Goal: Task Accomplishment & Management: Manage account settings

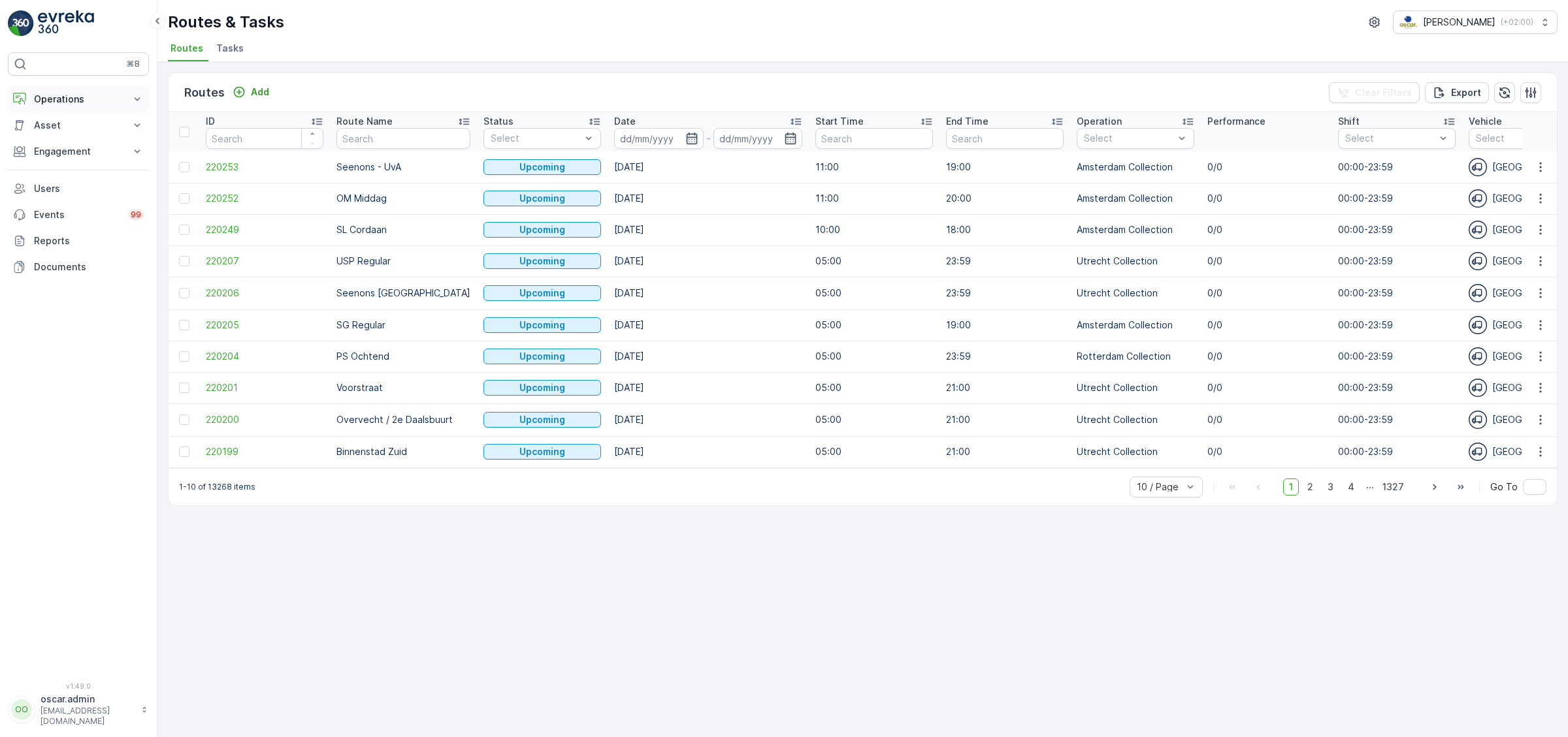
click at [73, 100] on p "Operations" at bounding box center [79, 99] width 89 height 13
click at [54, 131] on link "Planning" at bounding box center [88, 140] width 121 height 18
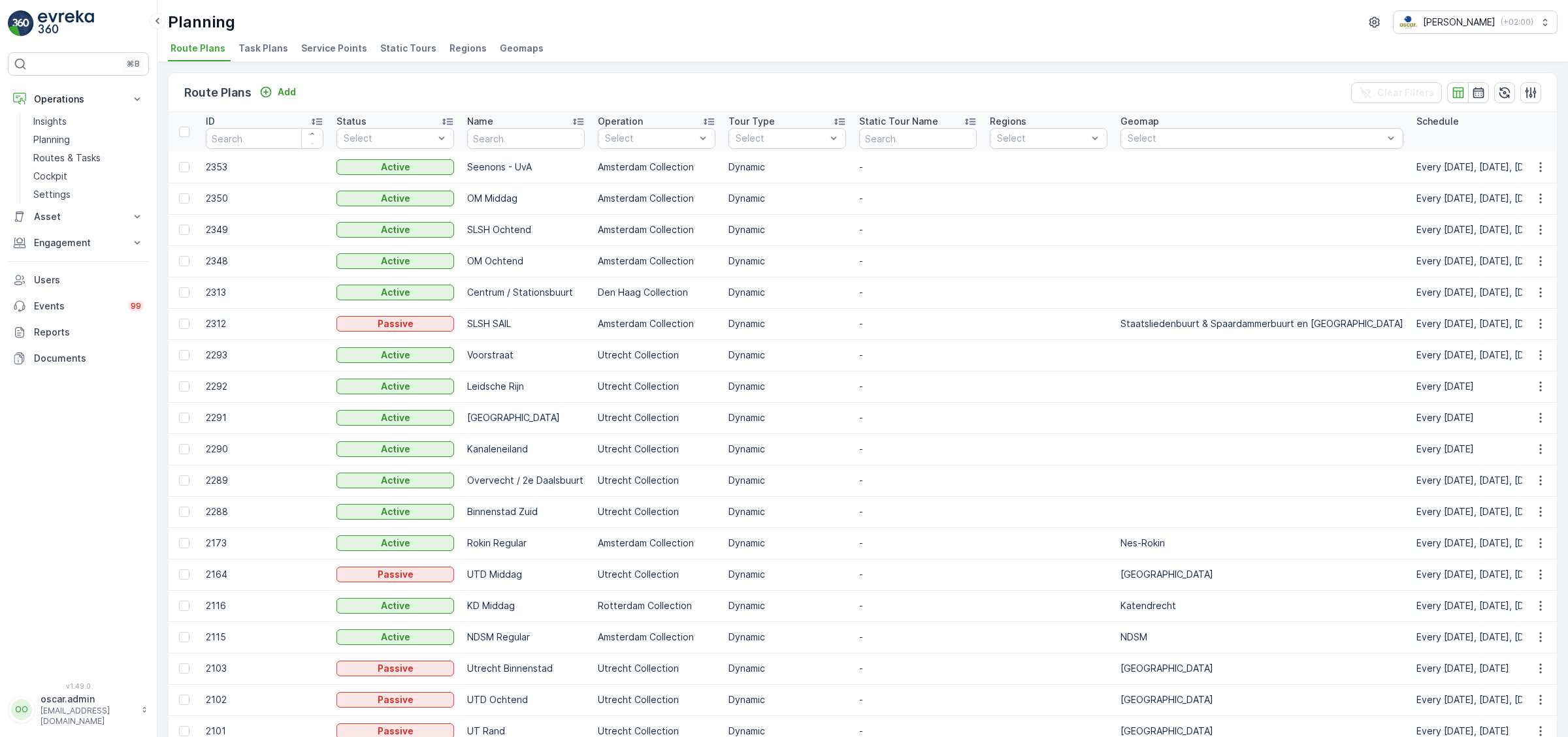
click at [335, 45] on span "Service Points" at bounding box center [335, 48] width 66 height 13
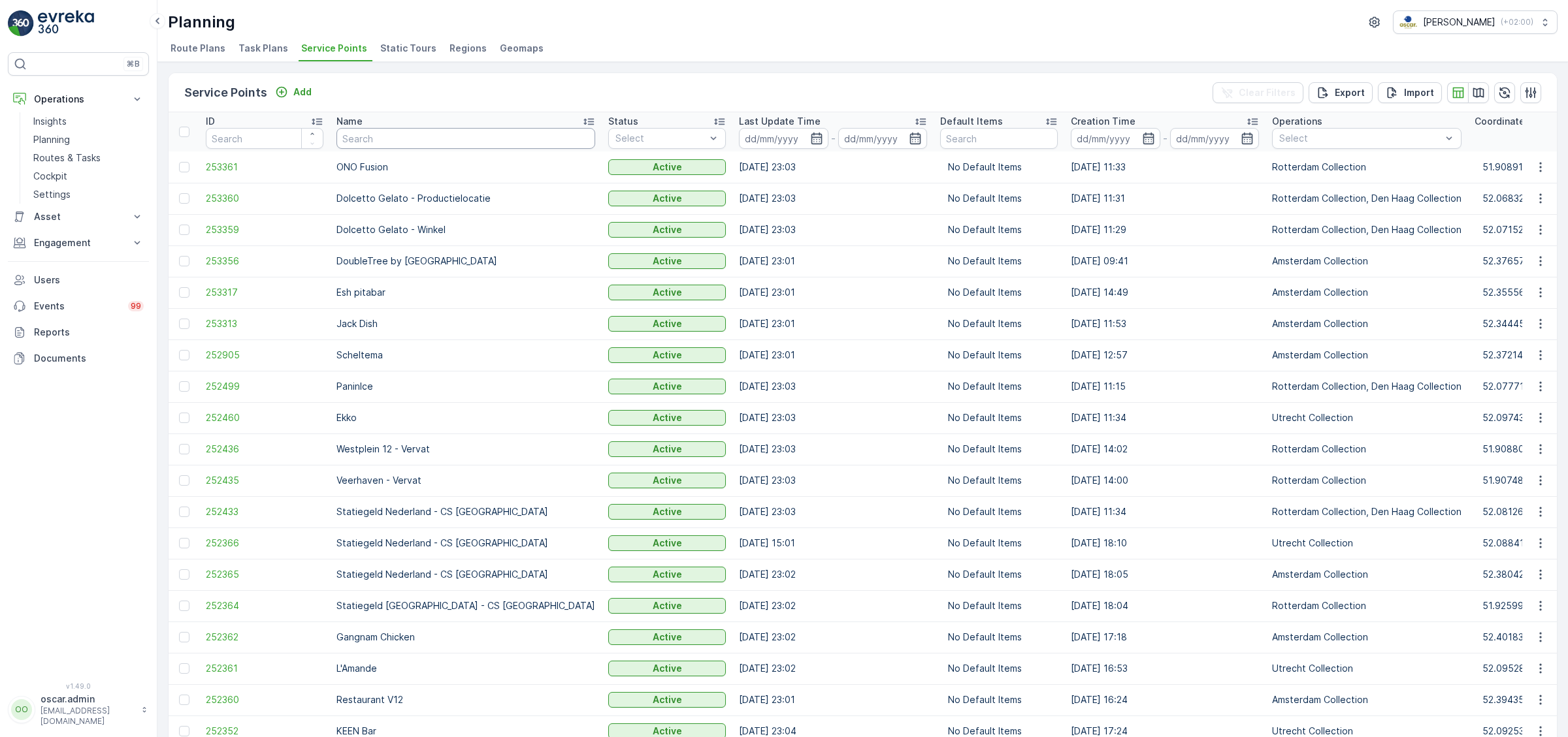
click at [415, 134] on input "text" at bounding box center [466, 139] width 259 height 21
type input "test"
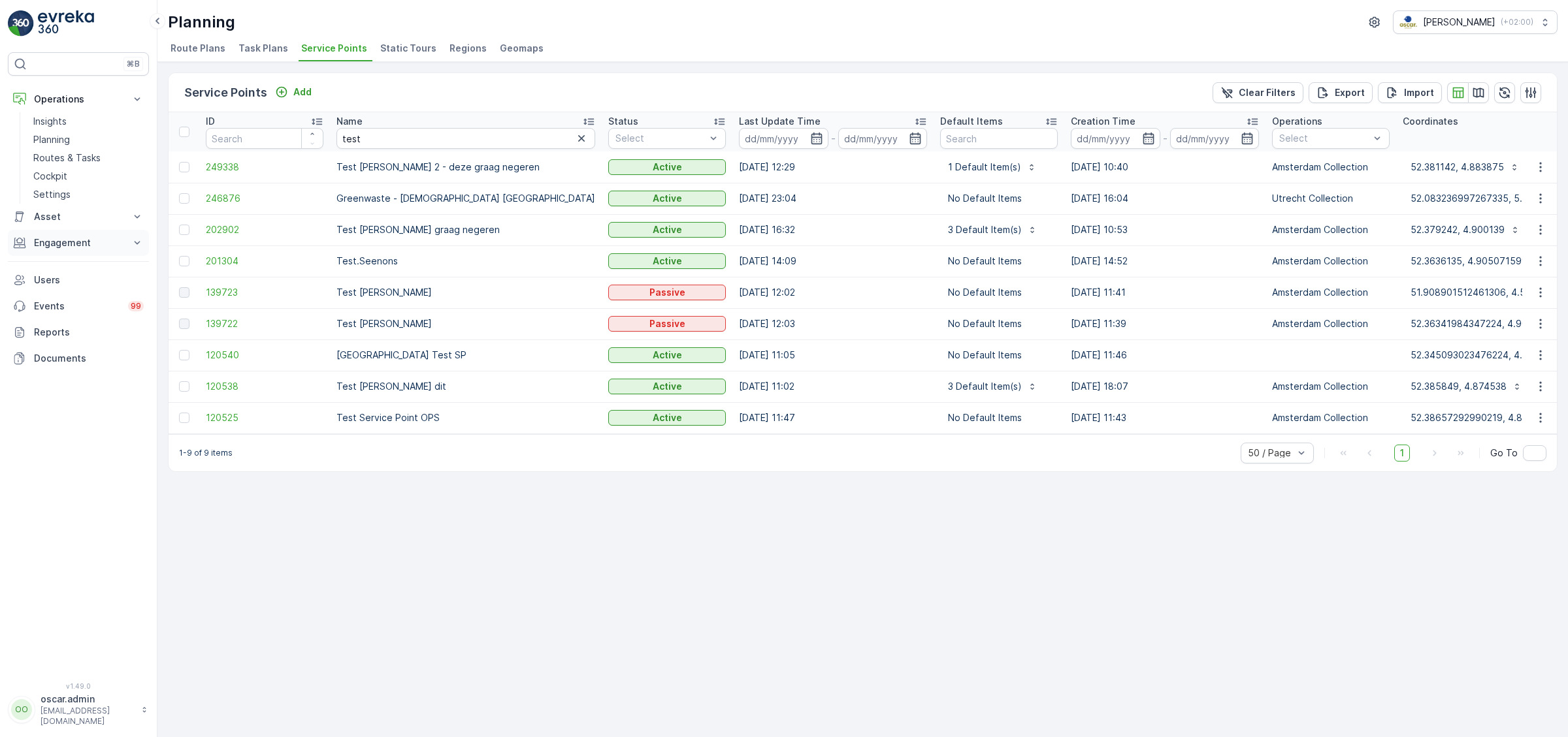
click at [86, 244] on p "Engagement" at bounding box center [79, 243] width 89 height 13
click at [74, 327] on link "Service Points" at bounding box center [88, 320] width 121 height 18
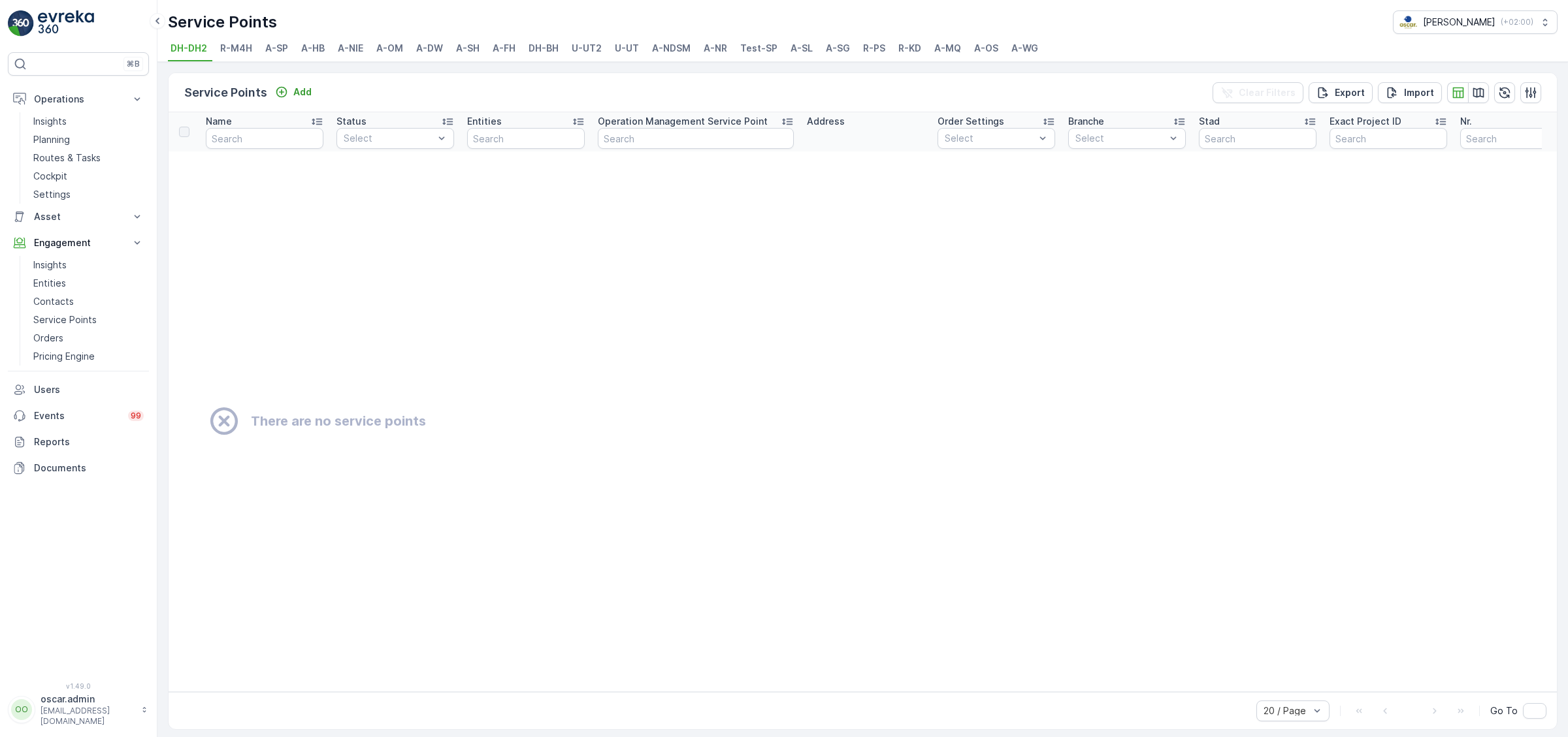
click at [763, 48] on span "Test-SP" at bounding box center [758, 48] width 38 height 13
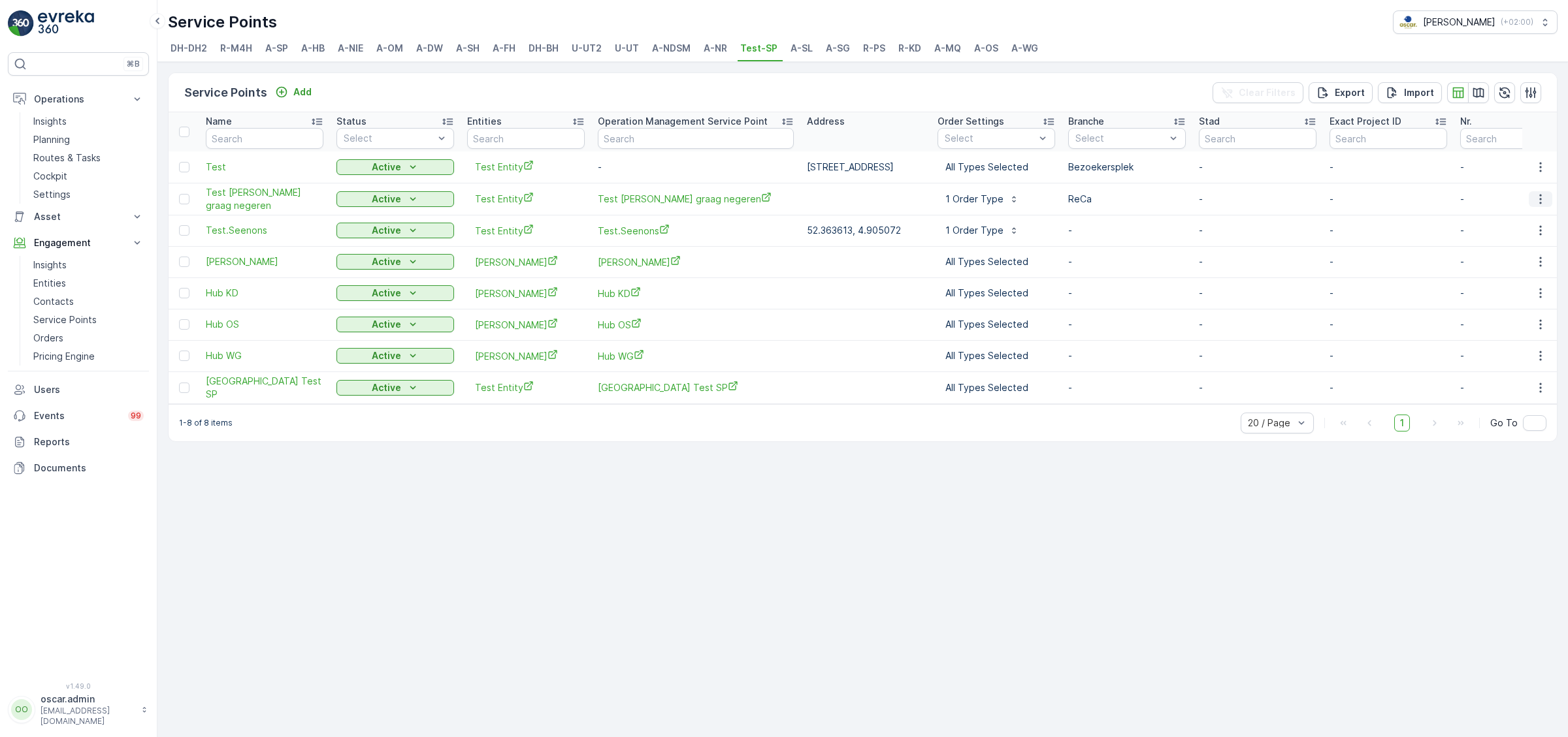
click at [1537, 191] on button "button" at bounding box center [1540, 199] width 24 height 16
click at [1507, 232] on span "Edit Service Point" at bounding box center [1509, 236] width 79 height 13
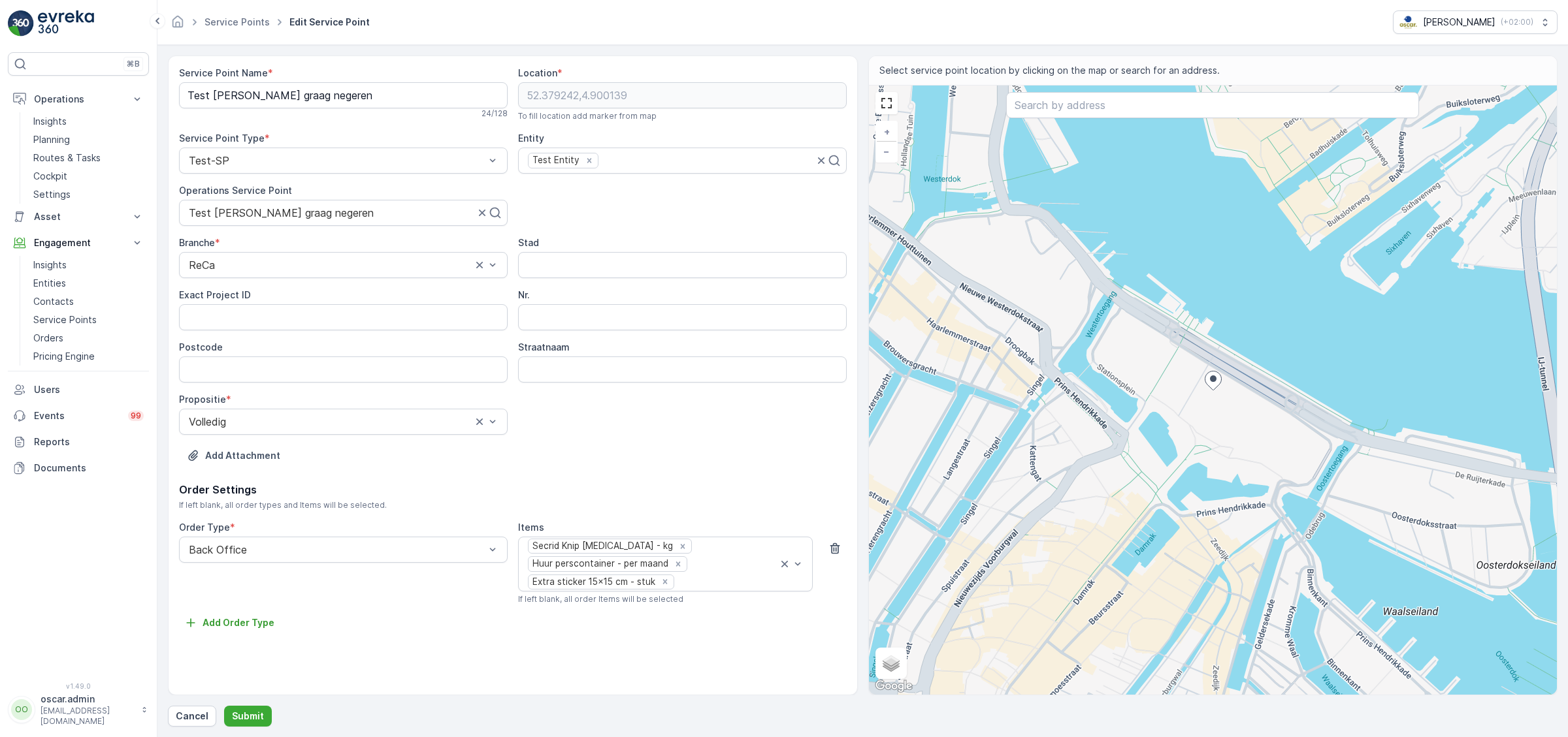
click at [1220, 412] on div "+ − Satellite Roadmap Terrain Hybrid Leaflet Keyboard shortcuts Map Data Map da…" at bounding box center [1213, 390] width 688 height 610
type input "52.37879870055226,4.90039054434579"
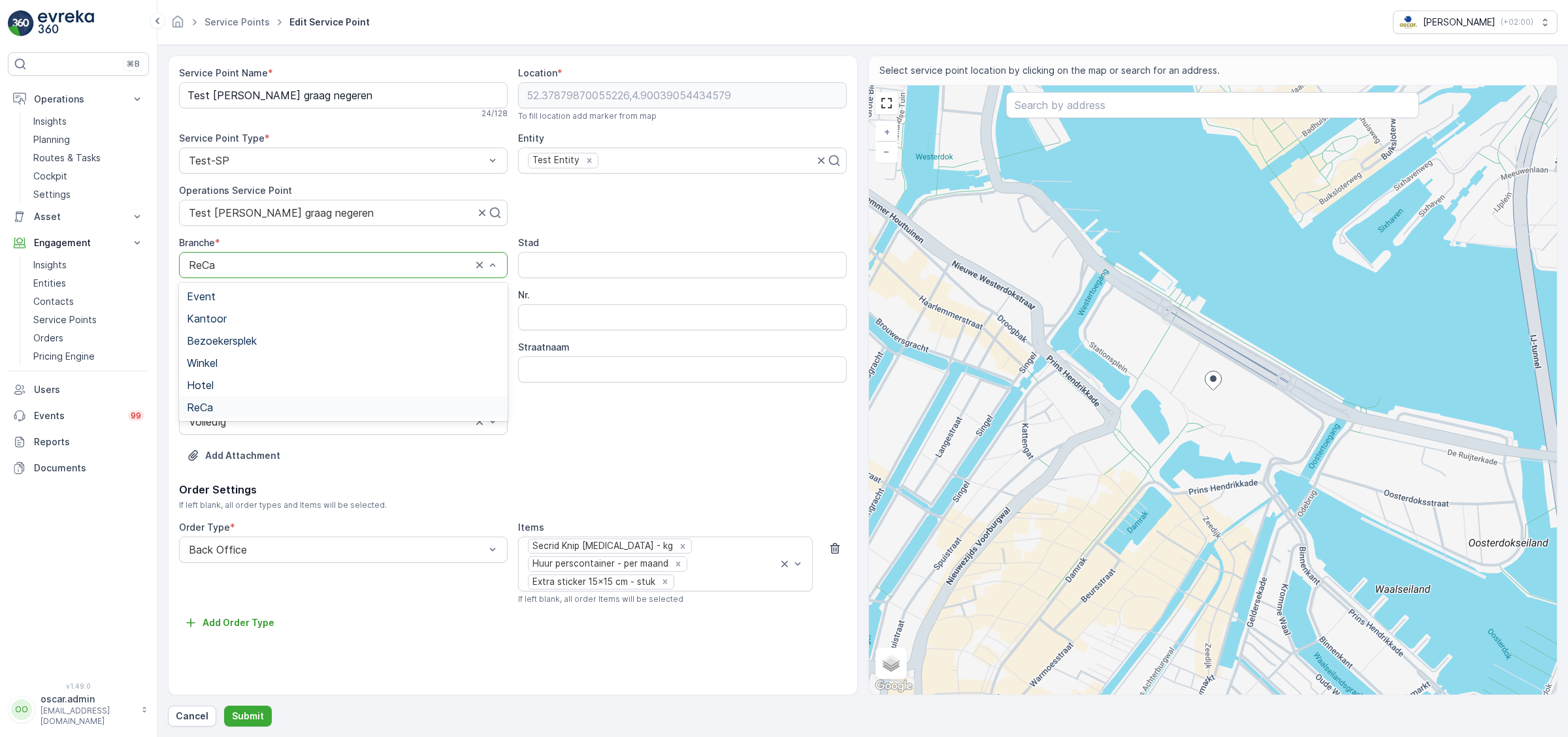
click at [328, 270] on div at bounding box center [330, 265] width 286 height 11
click at [642, 214] on div "Service Point Name * Test Thijs graag negeren 24 / 128 Location * [GEOGRAPHIC_D…" at bounding box center [513, 274] width 667 height 416
click at [384, 321] on ID "Exact Project ID" at bounding box center [343, 318] width 328 height 26
click at [548, 322] on input "Nr." at bounding box center [682, 318] width 328 height 26
click at [541, 373] on input "Straatnaam" at bounding box center [682, 369] width 328 height 26
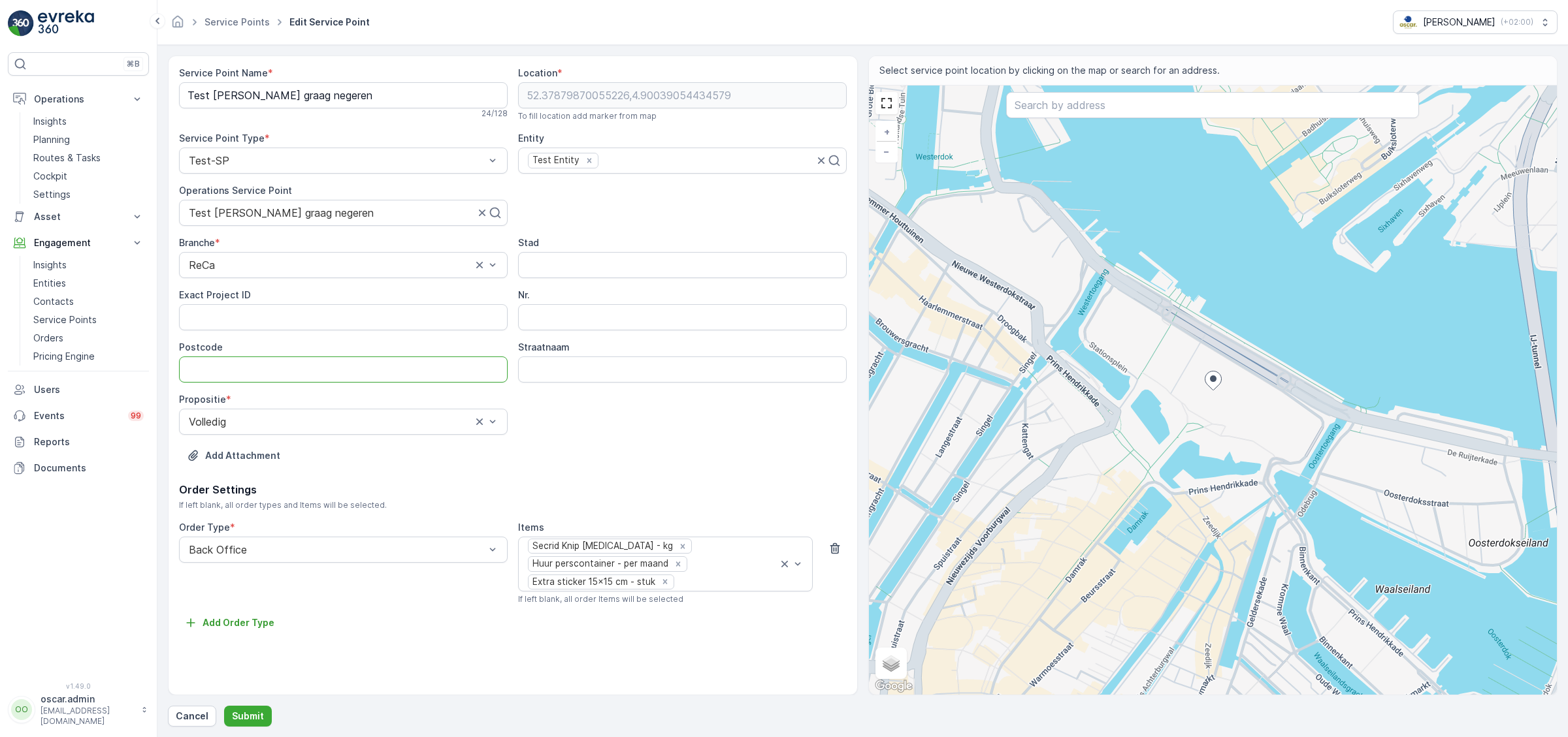
click at [432, 375] on input "Postcode" at bounding box center [343, 369] width 328 height 26
click at [258, 320] on ID "Exact Project ID" at bounding box center [343, 318] width 328 height 26
click at [386, 420] on div at bounding box center [330, 421] width 286 height 11
click at [681, 426] on div "Branche * ReCa Stad Exact Project ID Nr. Postcode Straatnaam Propositie * 2 res…" at bounding box center [513, 335] width 667 height 198
drag, startPoint x: 177, startPoint y: 486, endPoint x: 206, endPoint y: 489, distance: 29.2
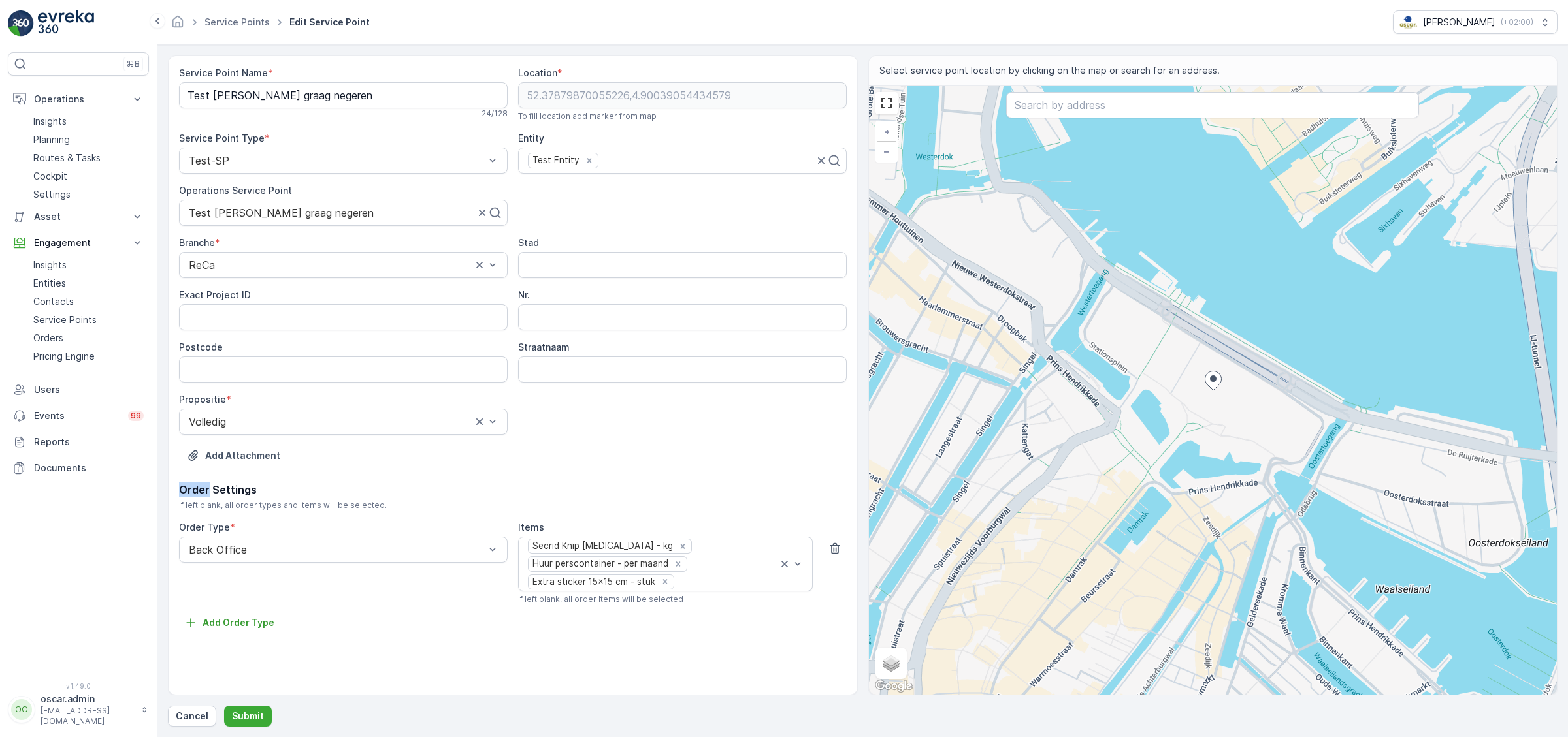
click at [206, 489] on div "Service Point Name * Test Thijs graag negeren 24 / 128 Location * [GEOGRAPHIC_D…" at bounding box center [513, 375] width 690 height 640
click at [78, 315] on p "Service Points" at bounding box center [65, 320] width 64 height 13
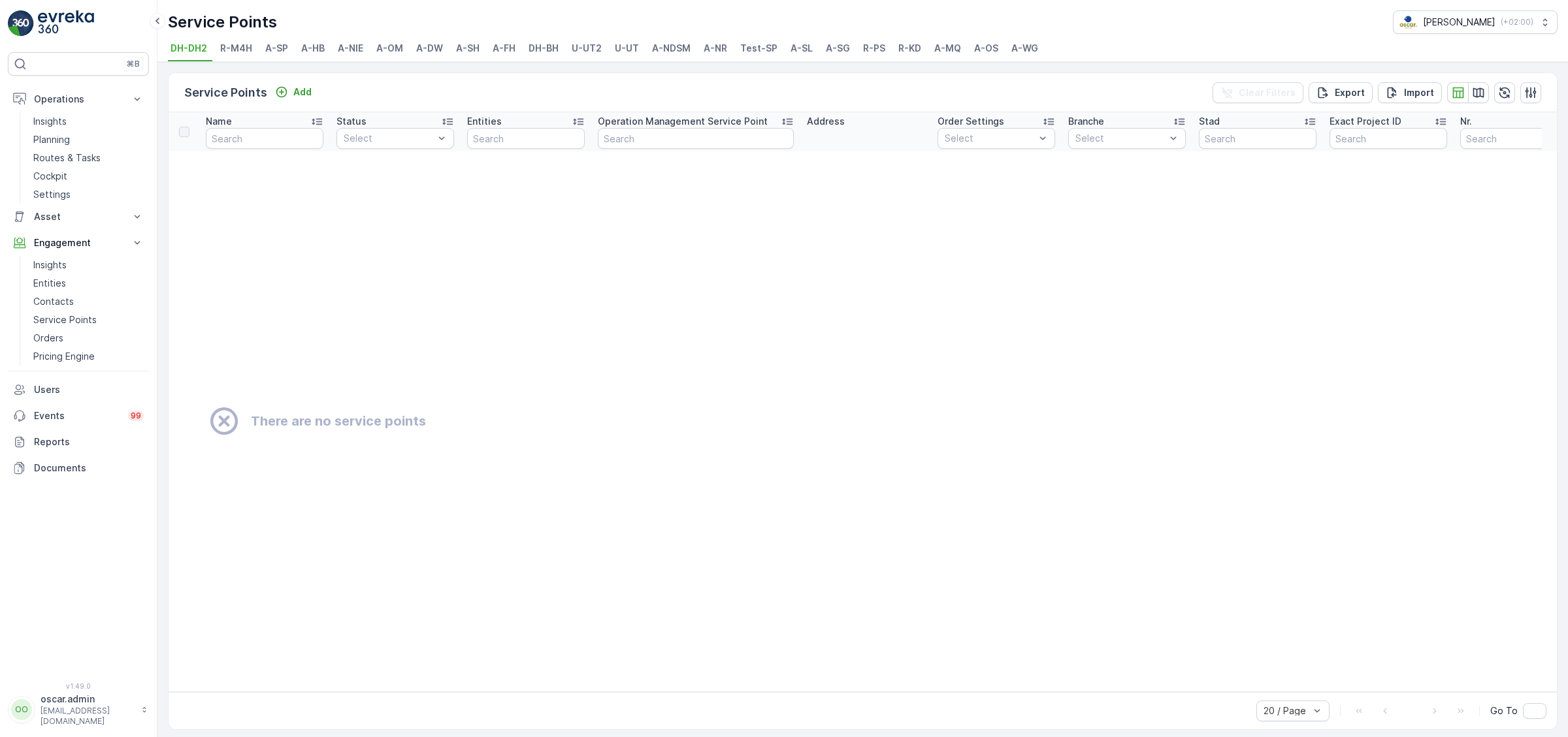
click at [764, 43] on span "Test-SP" at bounding box center [758, 48] width 38 height 13
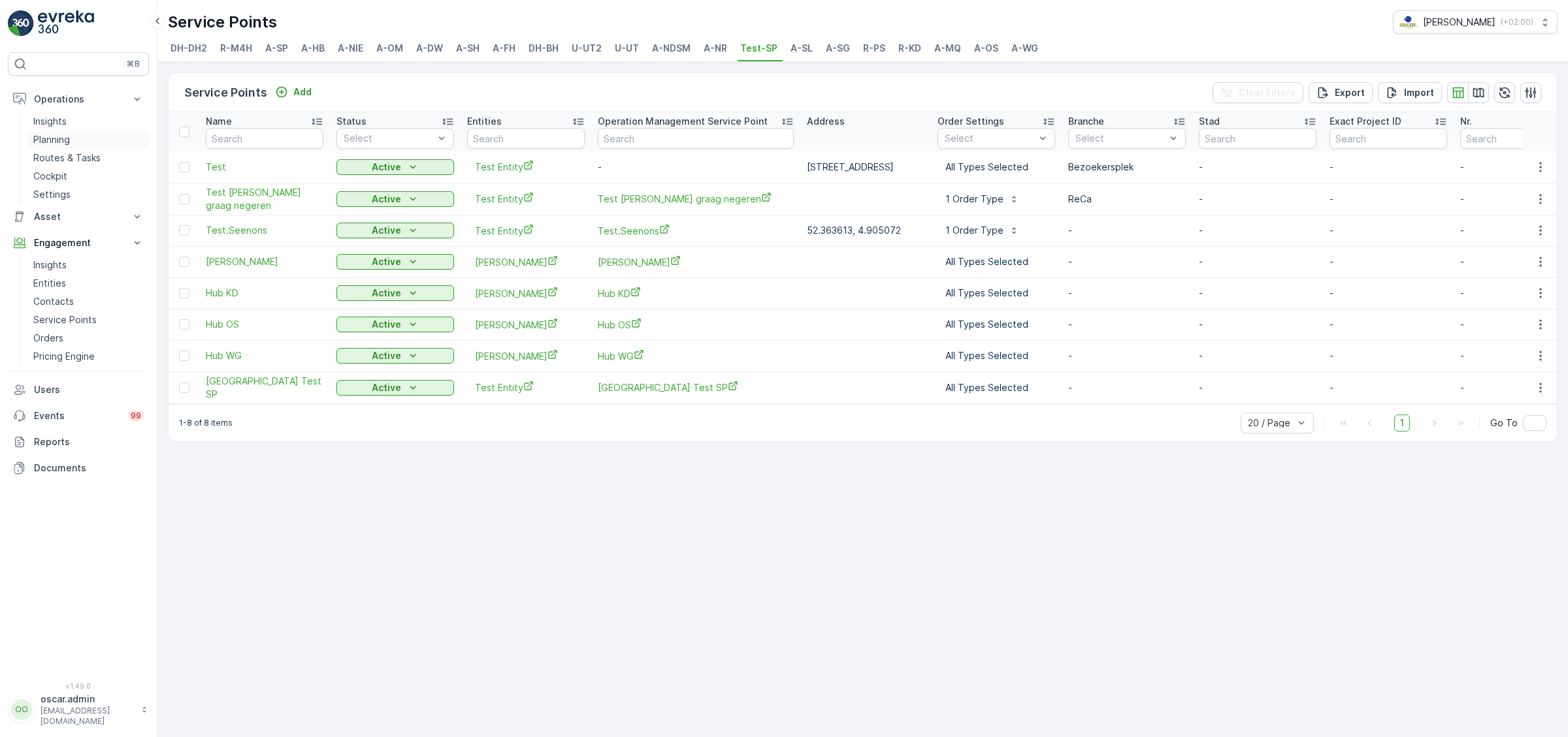
click at [45, 137] on p "Planning" at bounding box center [52, 140] width 37 height 13
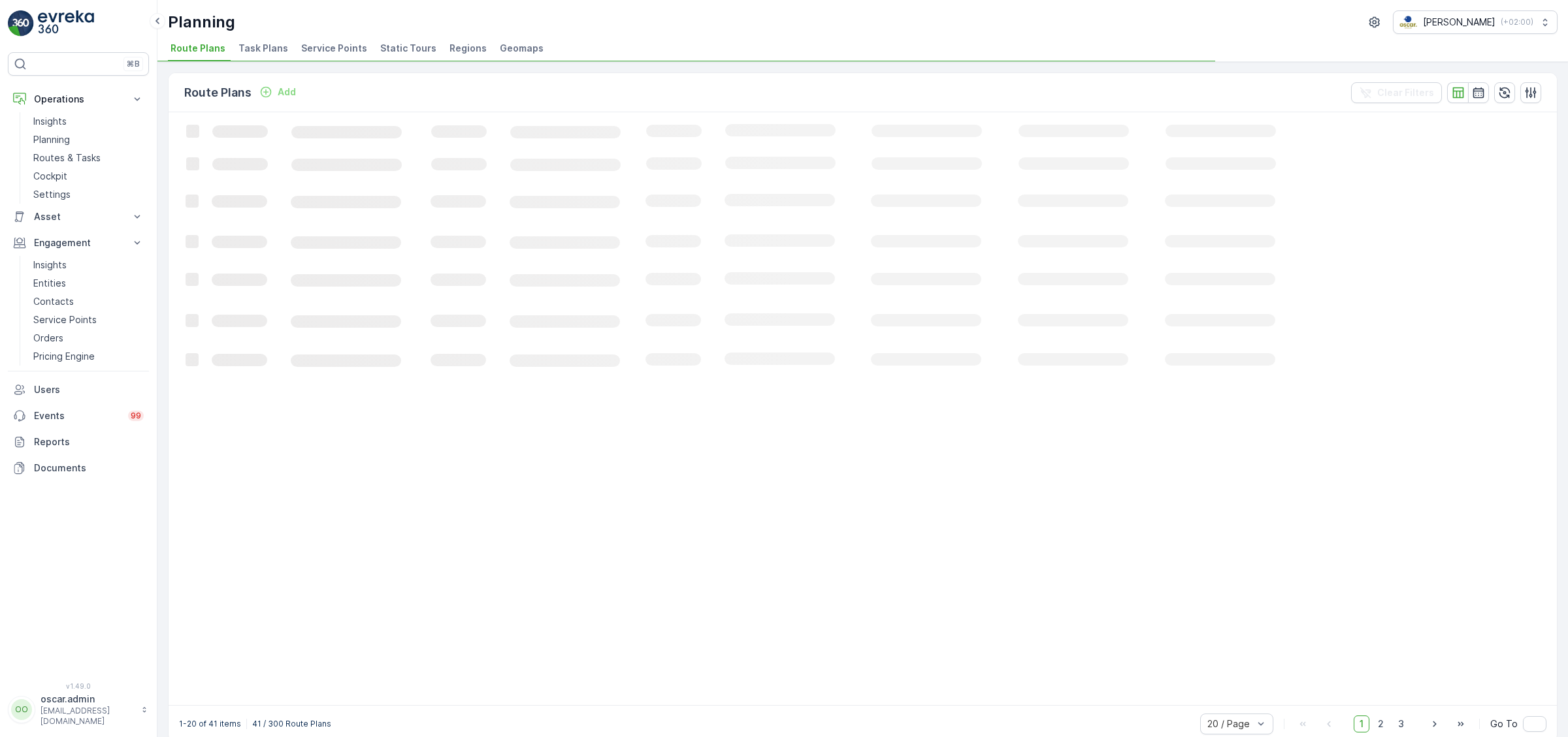
click at [321, 46] on span "Service Points" at bounding box center [335, 48] width 66 height 13
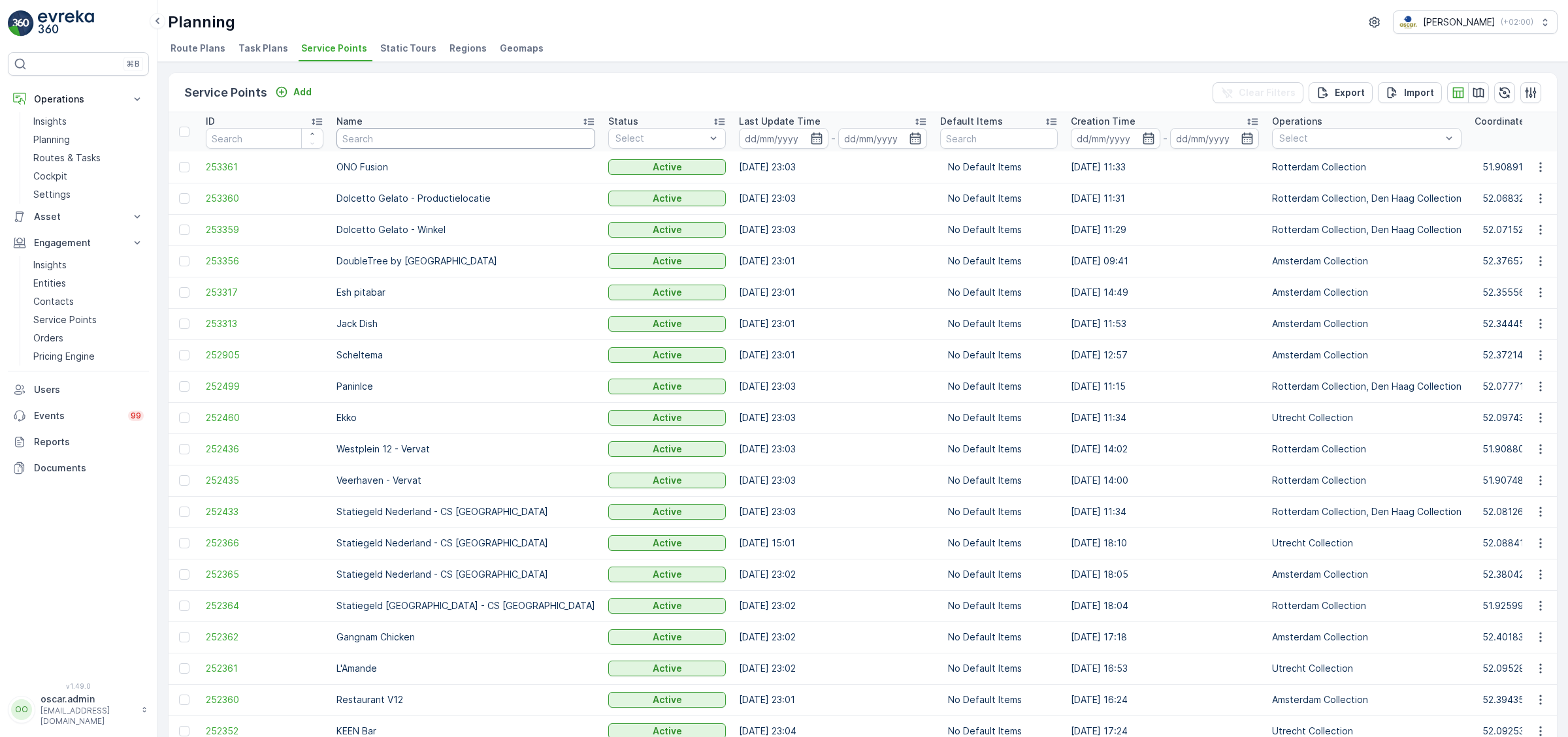
click at [467, 139] on input "text" at bounding box center [466, 139] width 259 height 21
type input "thijs"
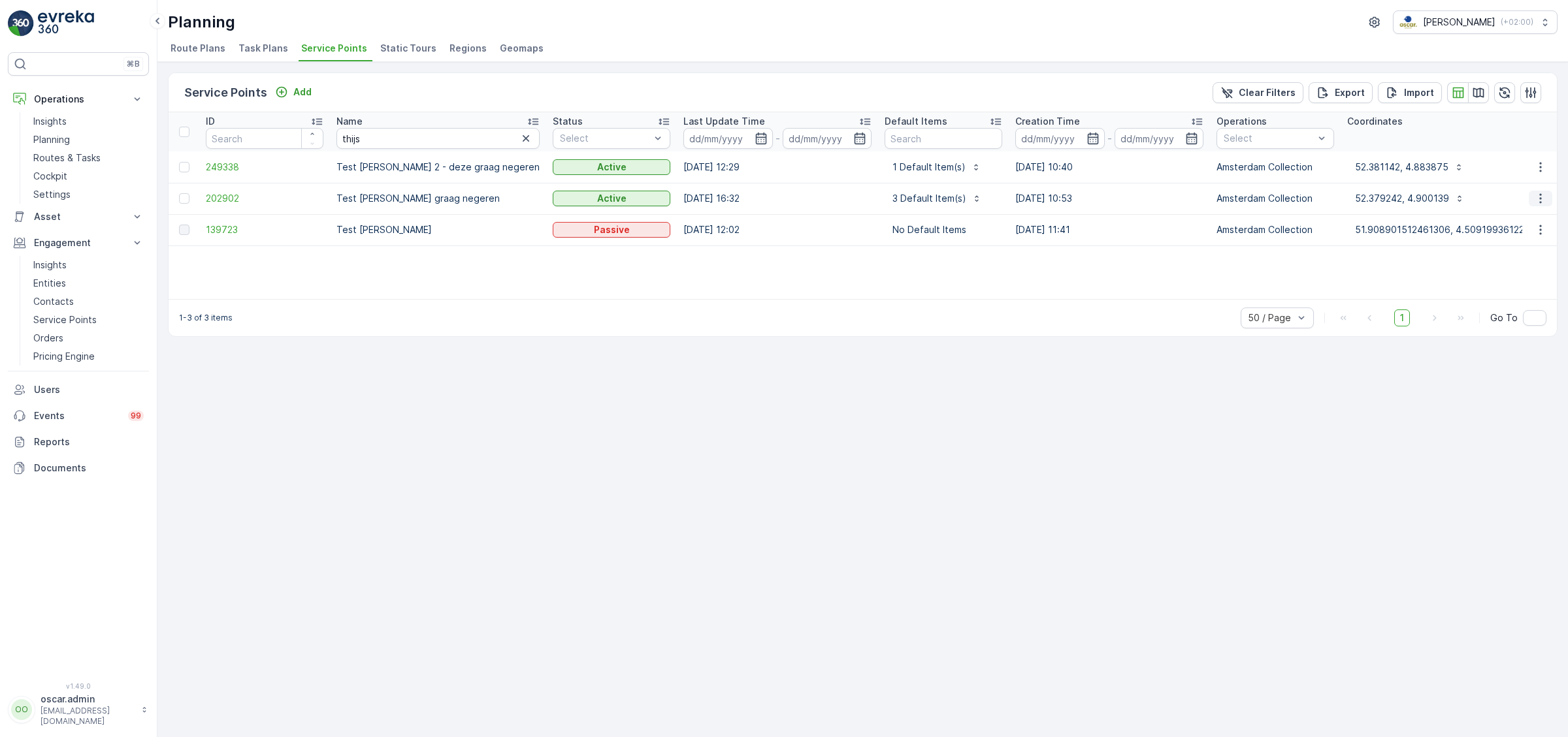
click at [1541, 198] on icon "button" at bounding box center [1540, 198] width 2 height 10
click at [1520, 228] on div "Edit Service Point" at bounding box center [1511, 236] width 107 height 18
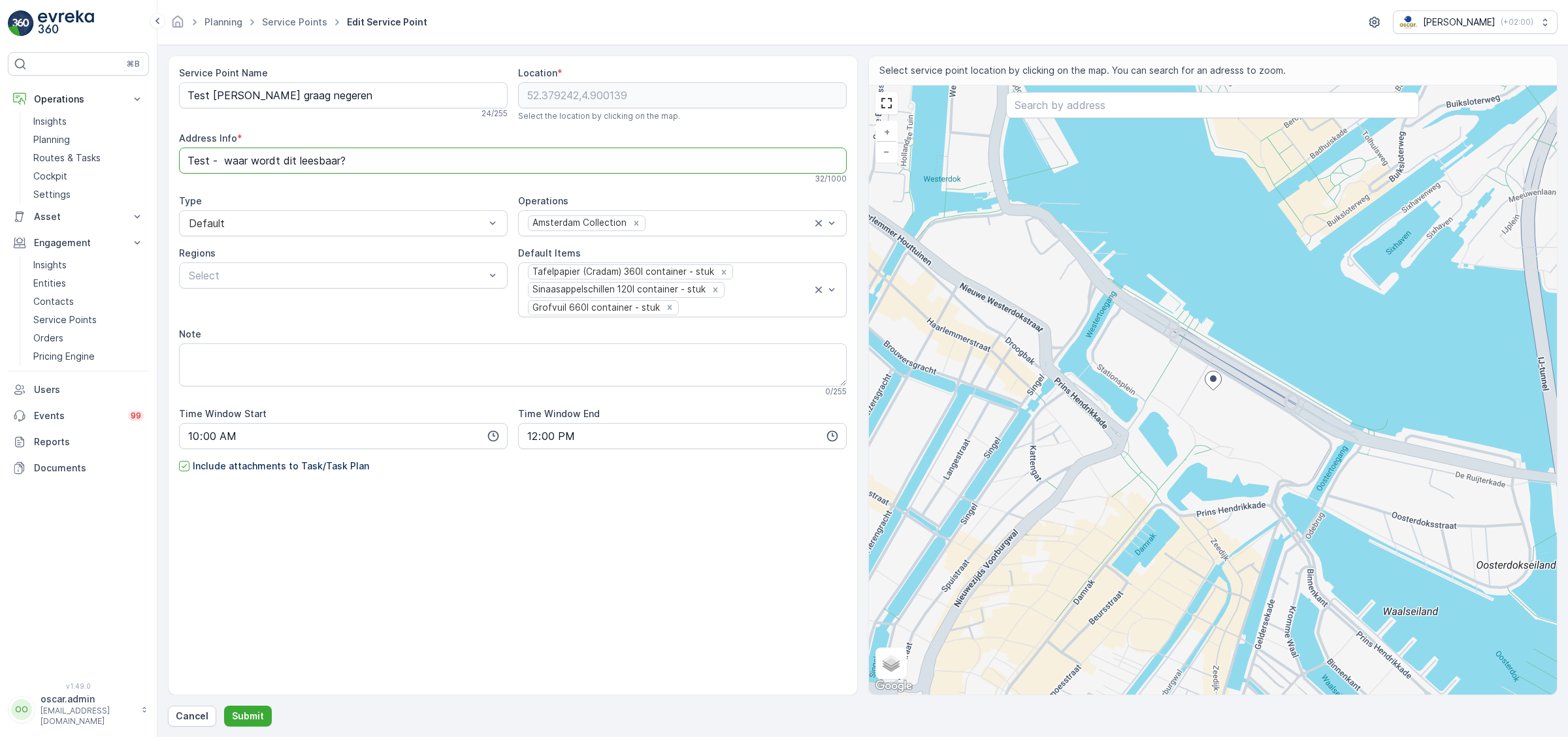
drag, startPoint x: 366, startPoint y: 167, endPoint x: 201, endPoint y: 148, distance: 166.1
click at [201, 148] on Info "Test - waar wordt dit leesbaar?" at bounding box center [513, 161] width 667 height 26
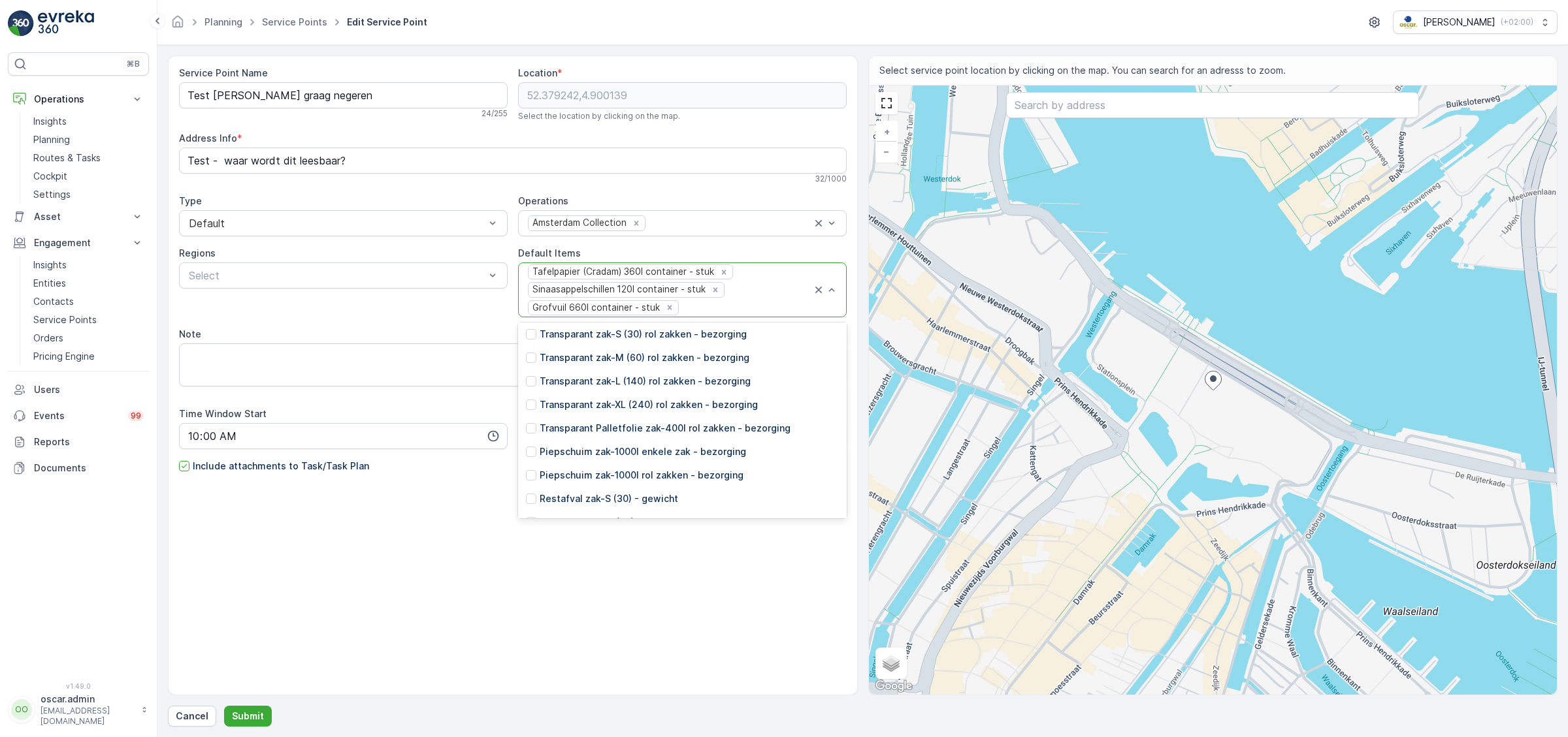
scroll to position [2299, 0]
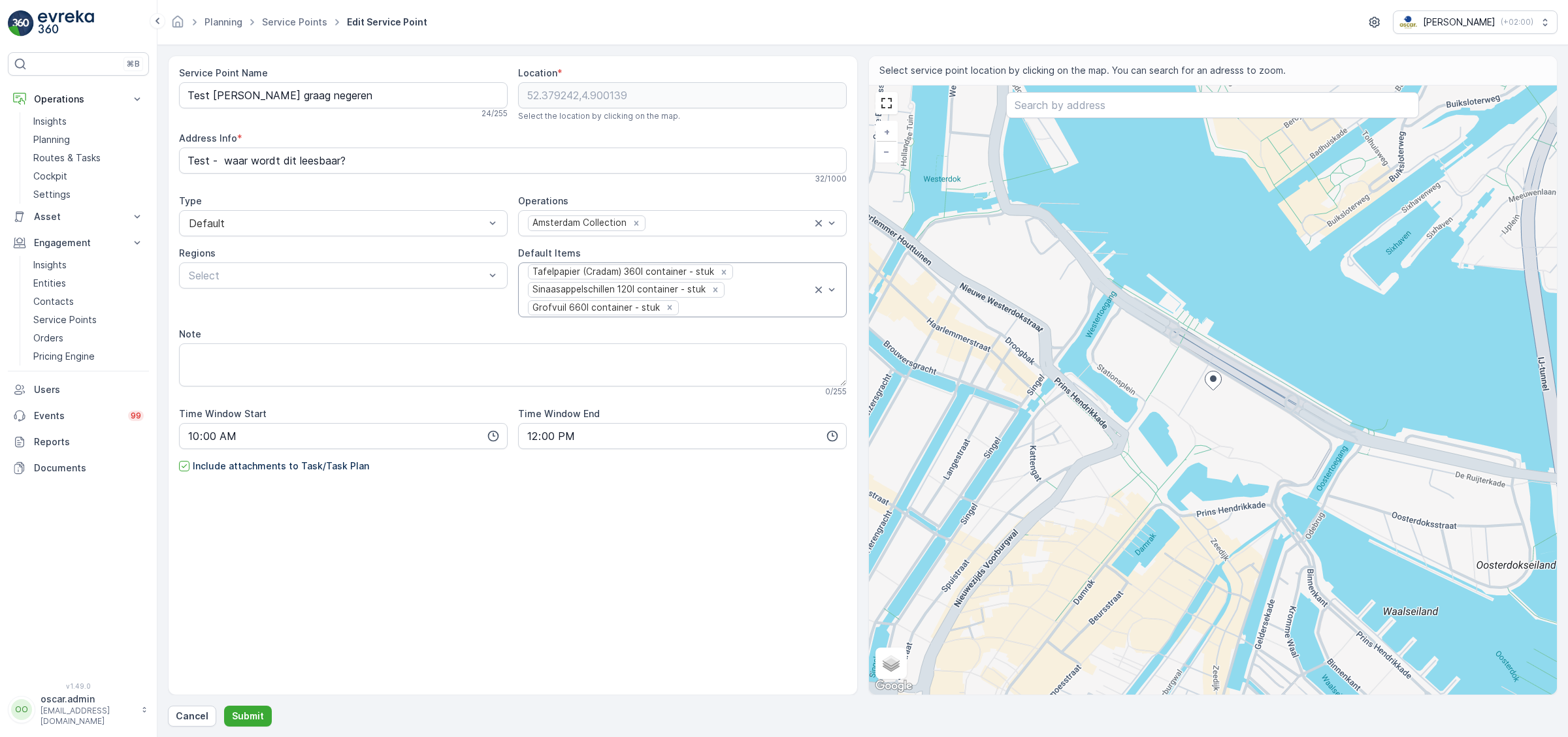
click at [622, 250] on div "Default Items" at bounding box center [682, 253] width 328 height 13
click at [86, 155] on p "Routes & Tasks" at bounding box center [66, 158] width 67 height 13
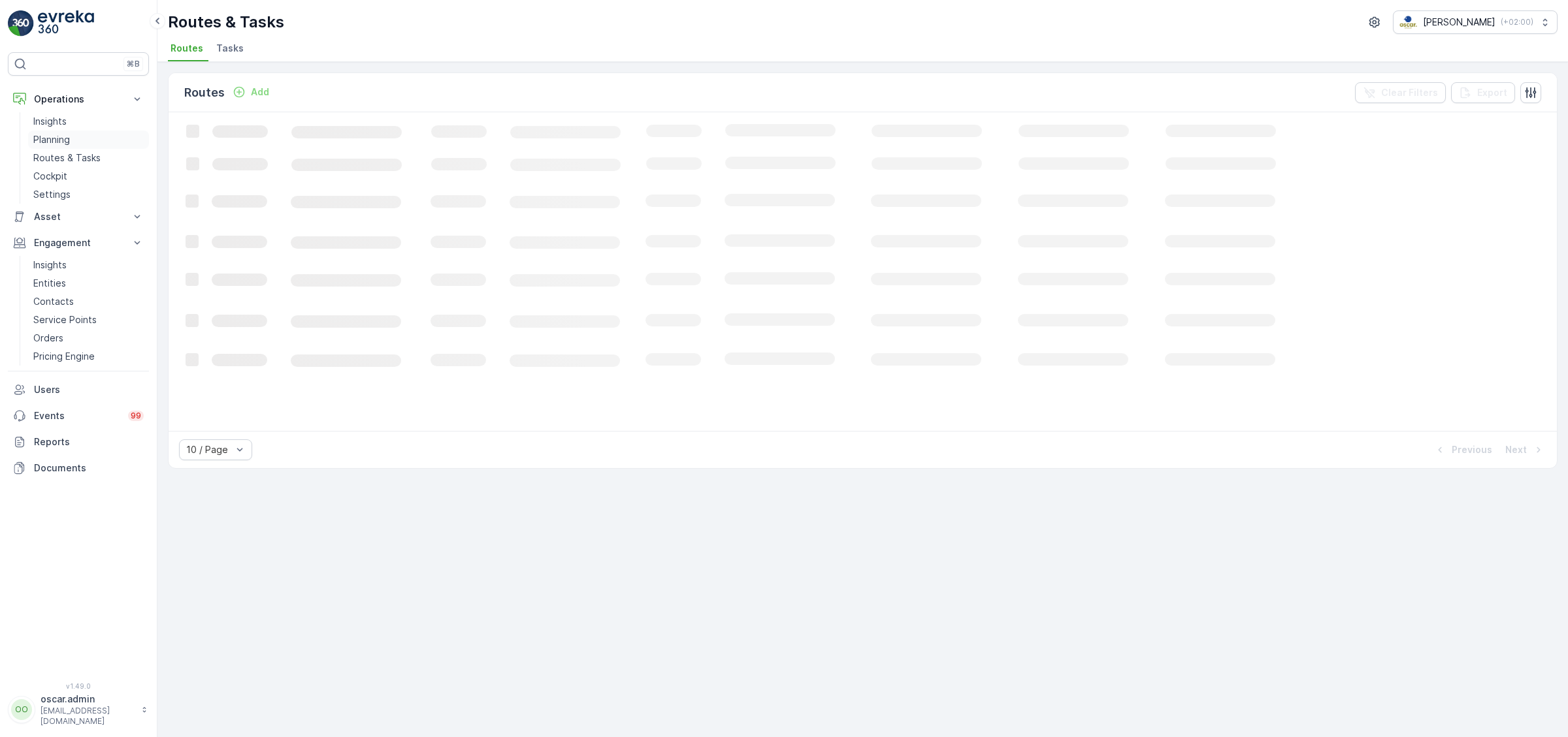
click at [53, 136] on p "Planning" at bounding box center [52, 140] width 37 height 13
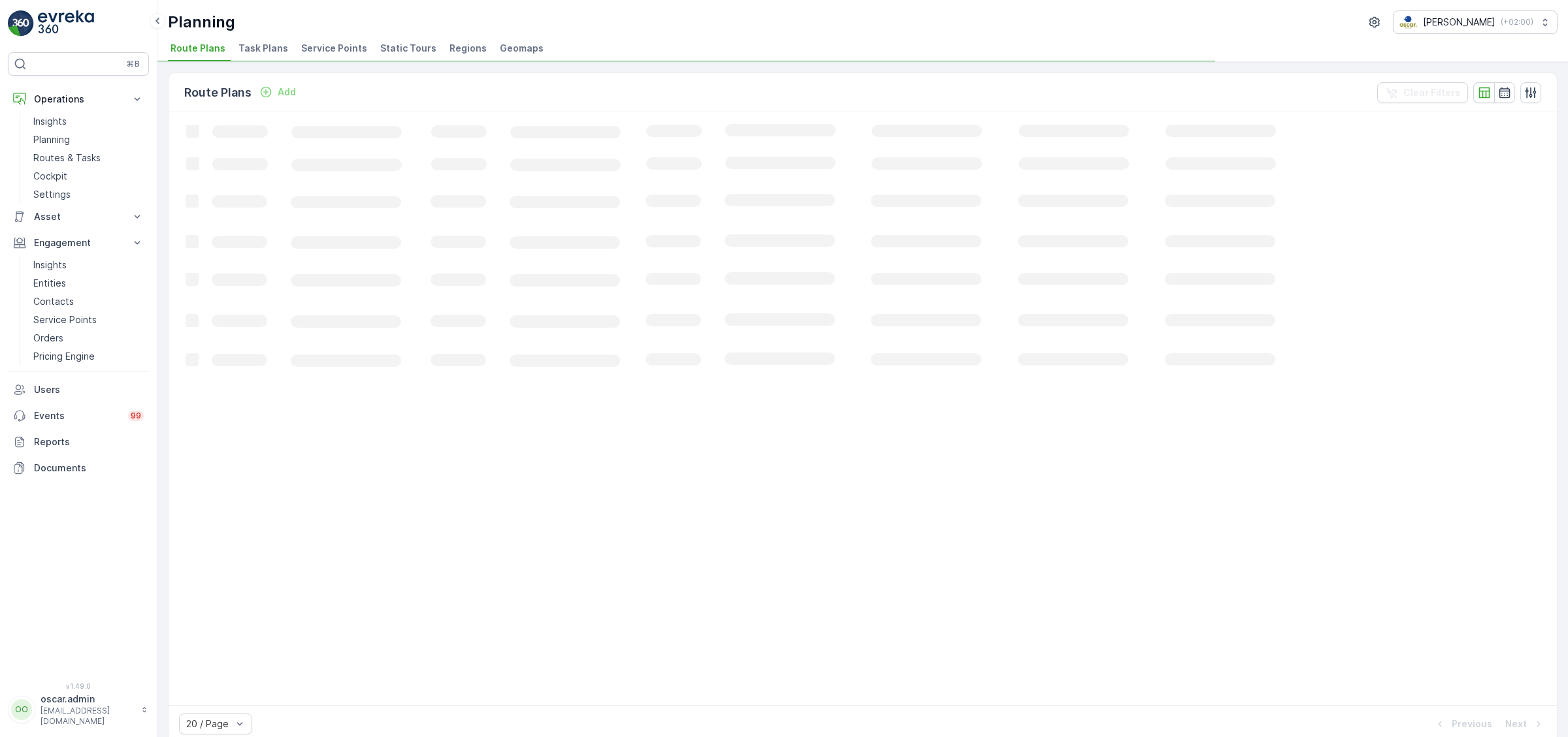
click at [263, 38] on div "Planning [PERSON_NAME] ( +02:00 ) Route Plans Task Plans Service Points Static …" at bounding box center [862, 31] width 1411 height 62
click at [263, 39] on li "Task Plans" at bounding box center [265, 50] width 58 height 22
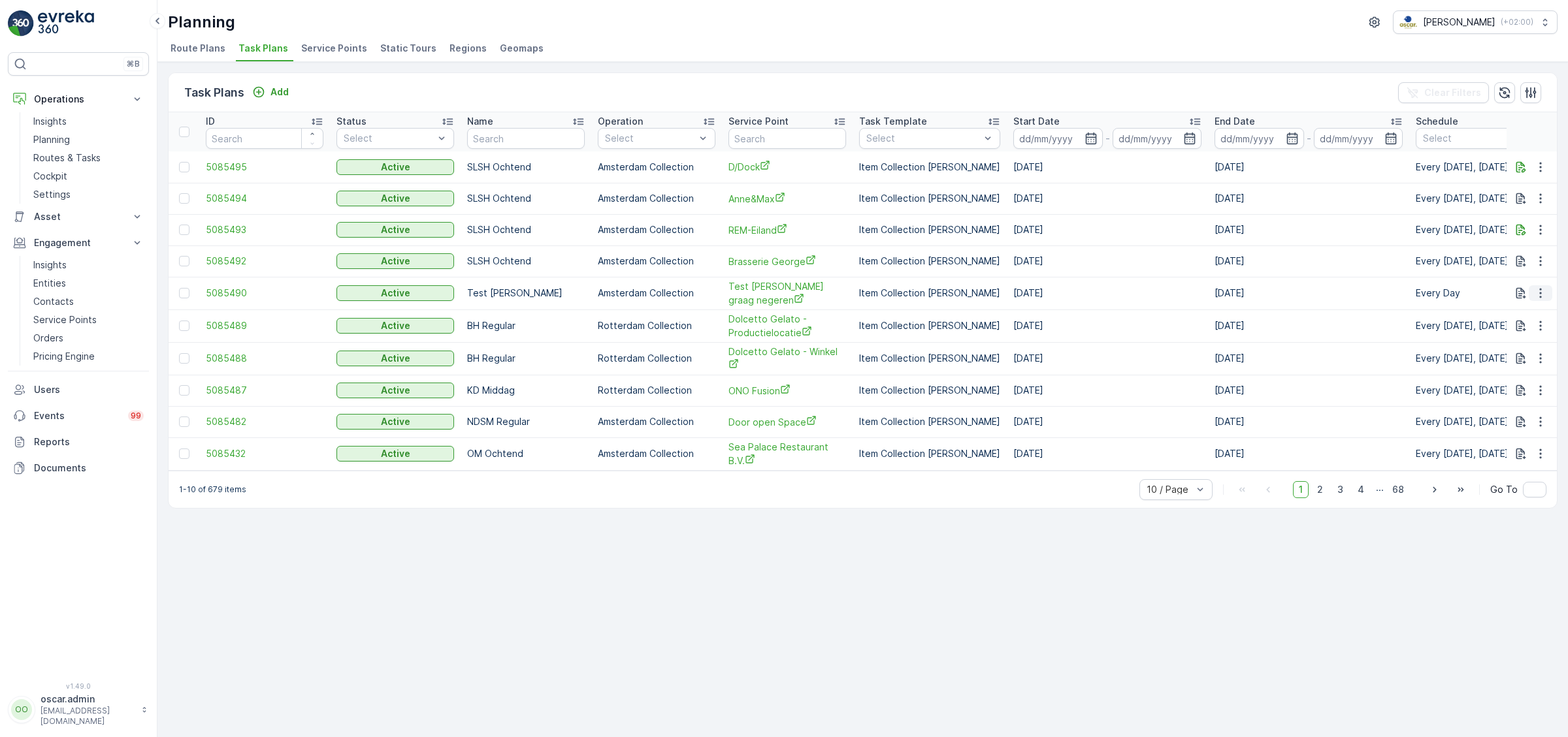
click at [1545, 289] on icon "button" at bounding box center [1540, 293] width 13 height 13
click at [1508, 332] on span "Edit Task Plan" at bounding box center [1517, 329] width 61 height 13
